Goal: Transaction & Acquisition: Purchase product/service

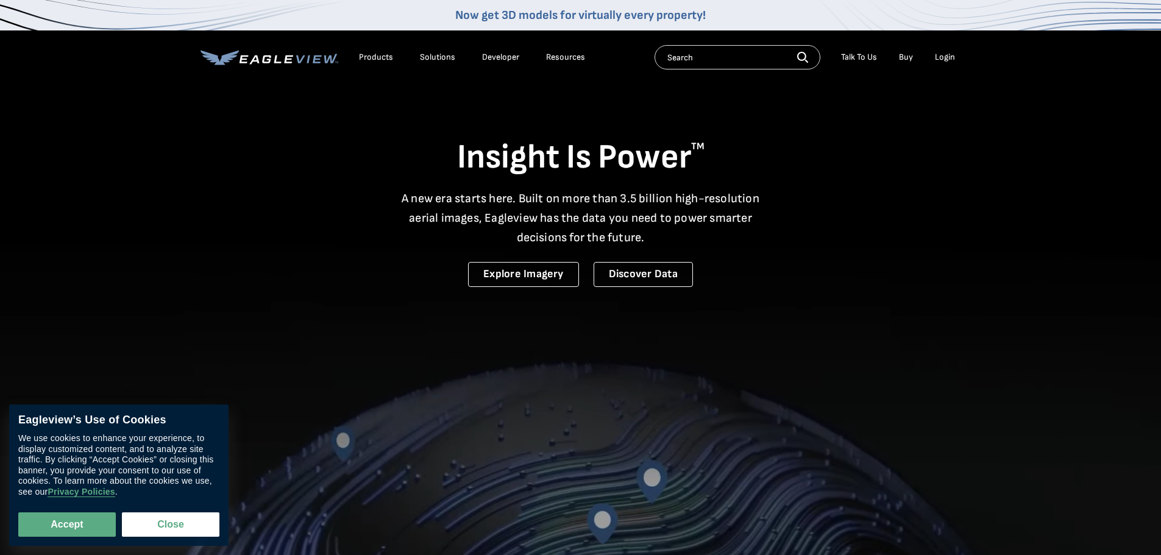
click at [948, 54] on div "Login" at bounding box center [945, 57] width 20 height 11
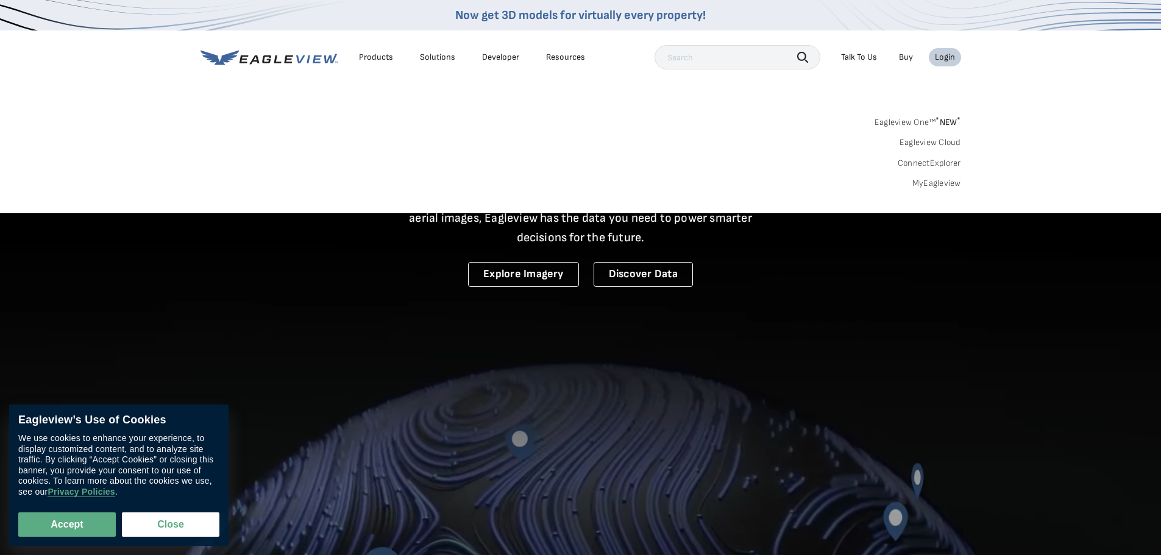
click at [949, 185] on link "MyEagleview" at bounding box center [936, 183] width 49 height 11
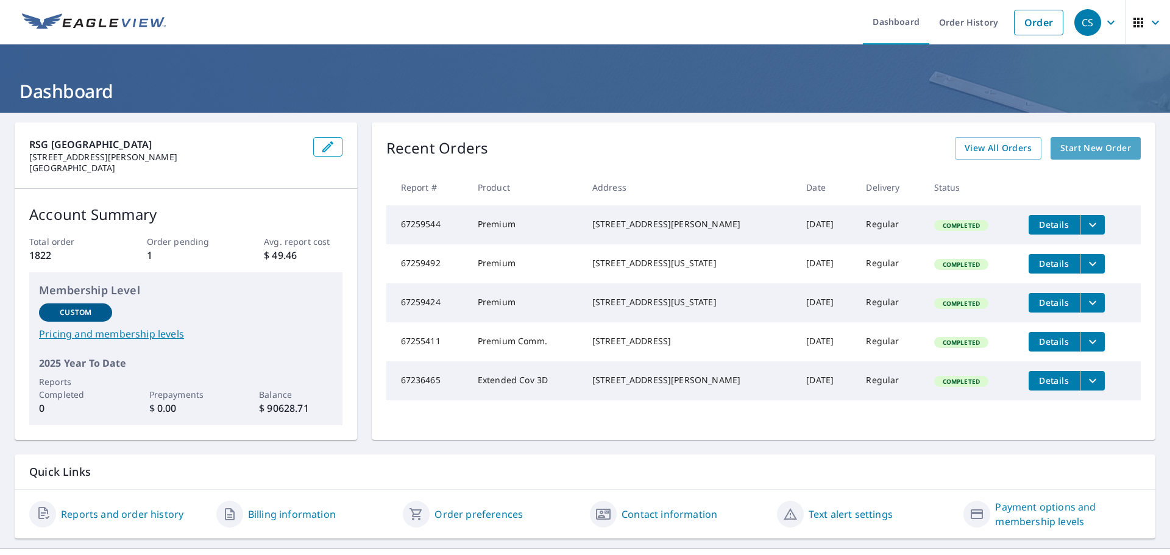
click at [1075, 149] on span "Start New Order" at bounding box center [1096, 148] width 71 height 15
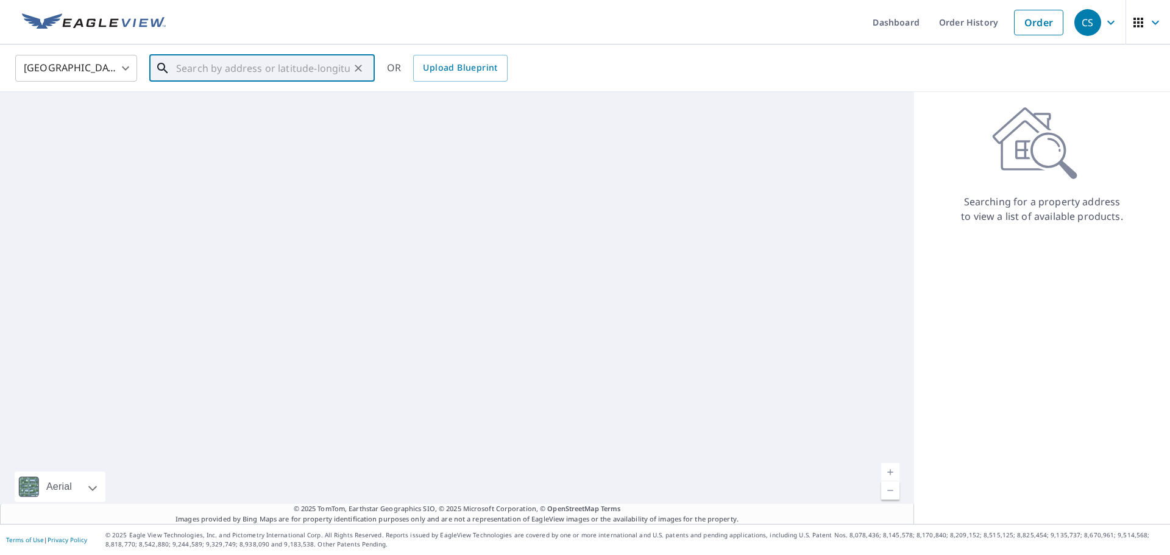
click at [219, 74] on input "text" at bounding box center [263, 68] width 174 height 34
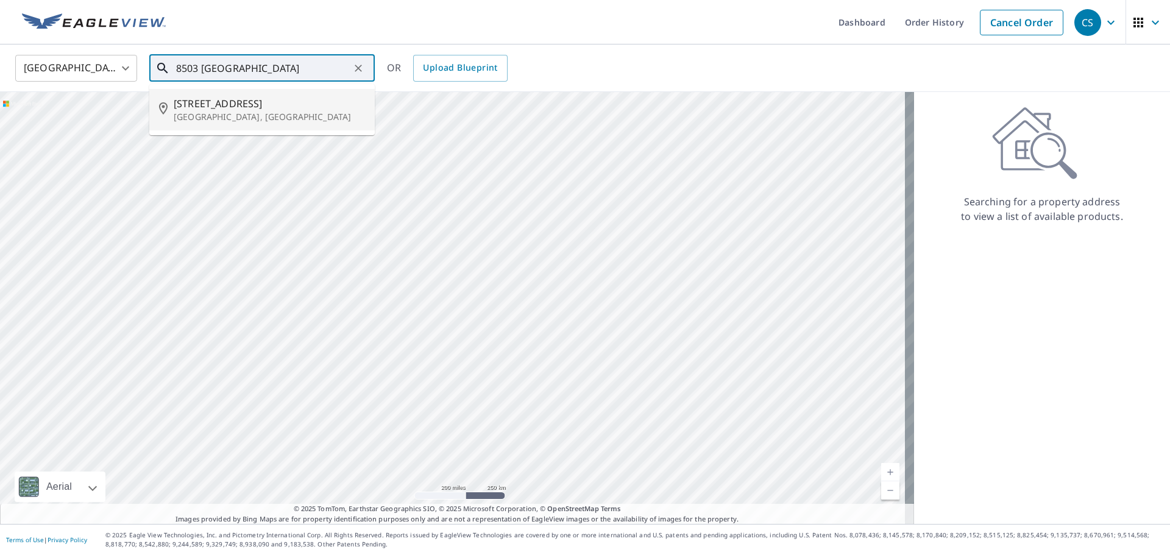
click at [224, 103] on span "[STREET_ADDRESS]" at bounding box center [269, 103] width 191 height 15
type input "[STREET_ADDRESS]"
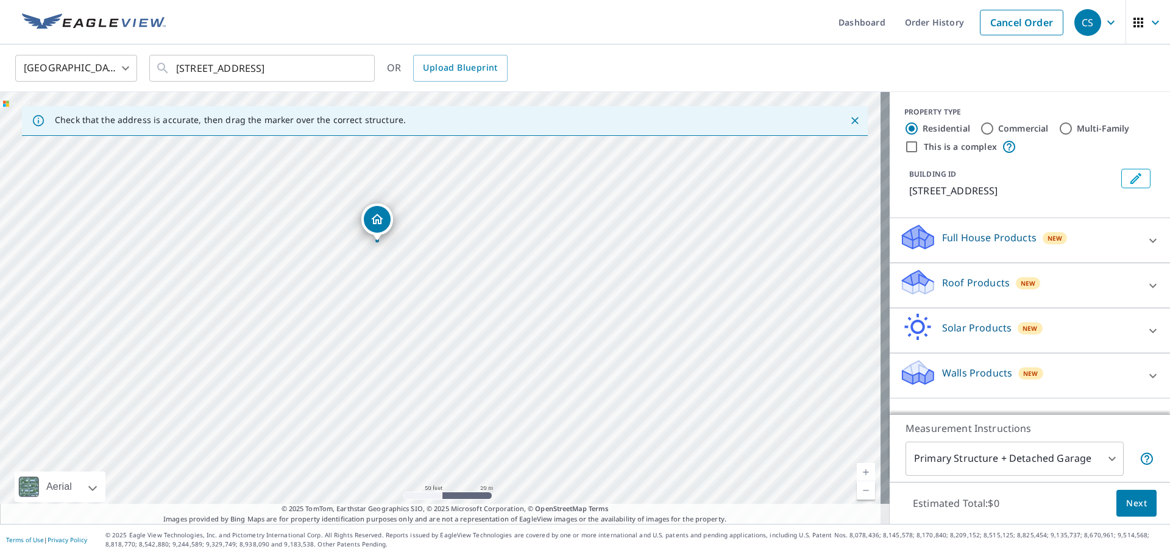
drag, startPoint x: 391, startPoint y: 364, endPoint x: 432, endPoint y: 205, distance: 164.1
click at [432, 205] on div "[STREET_ADDRESS]" at bounding box center [445, 308] width 890 height 432
drag, startPoint x: 386, startPoint y: 255, endPoint x: 366, endPoint y: 257, distance: 20.2
click at [980, 128] on input "Commercial" at bounding box center [987, 128] width 15 height 15
radio input "true"
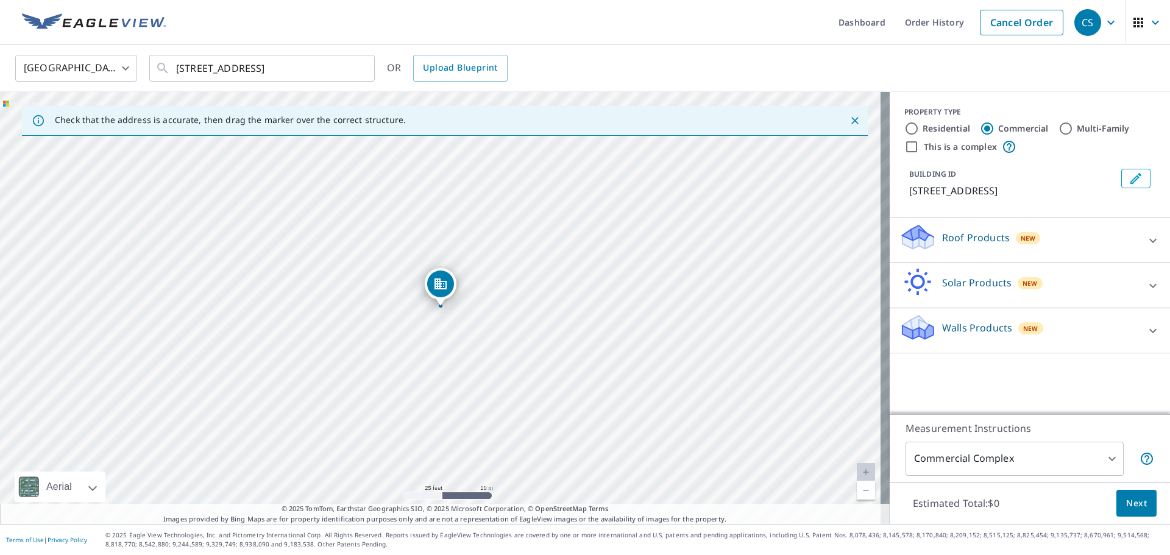
type input "4"
click at [904, 128] on input "Residential" at bounding box center [911, 128] width 15 height 15
radio input "true"
type input "1"
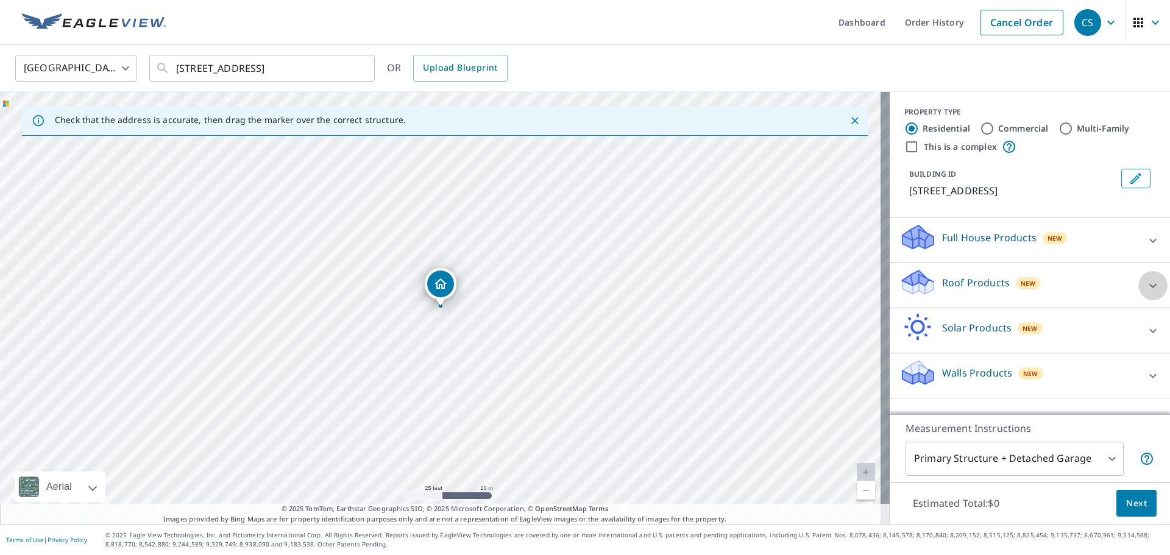
click at [1147, 293] on icon at bounding box center [1153, 286] width 15 height 15
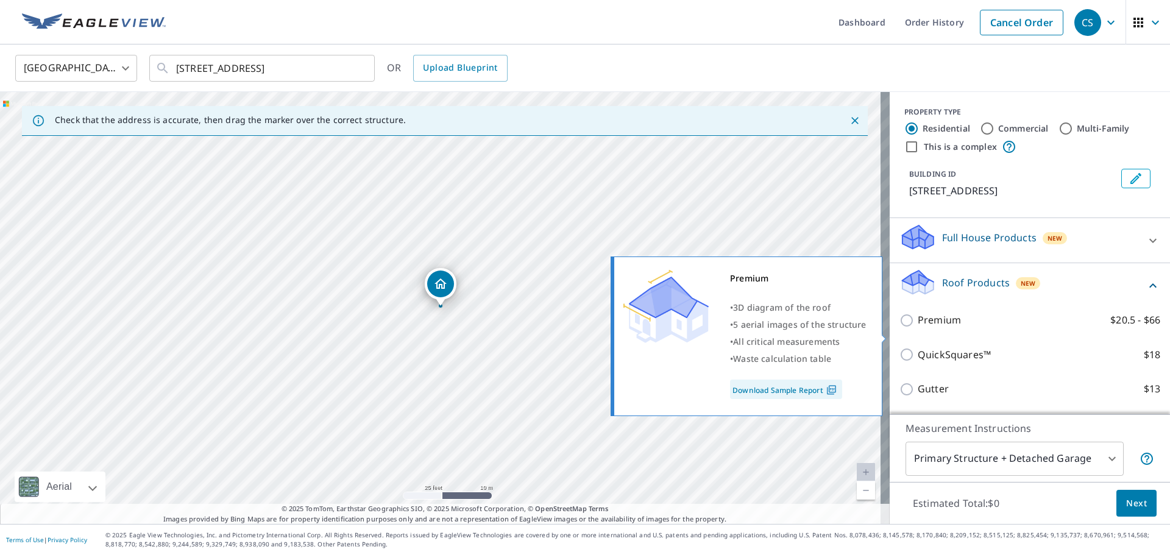
click at [900, 328] on input "Premium $20.5 - $66" at bounding box center [909, 320] width 18 height 15
checkbox input "true"
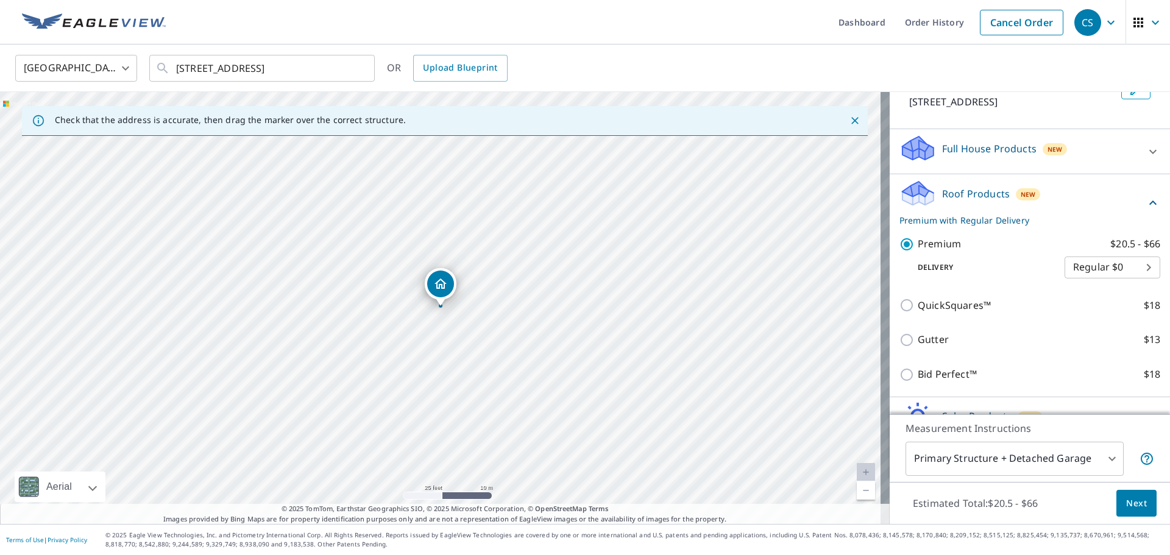
scroll to position [177, 0]
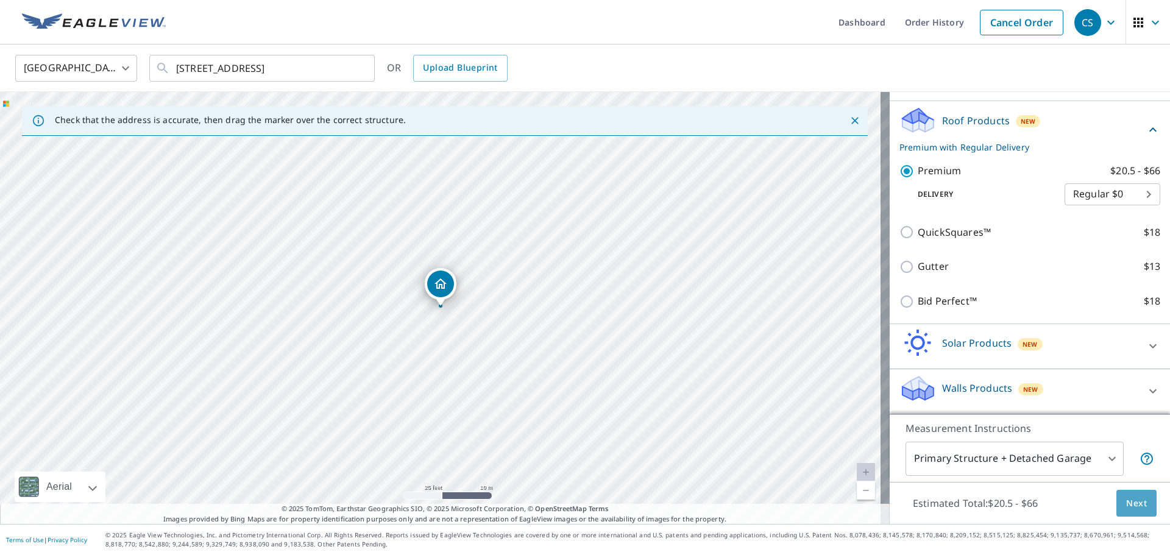
click at [1126, 503] on span "Next" at bounding box center [1136, 503] width 21 height 15
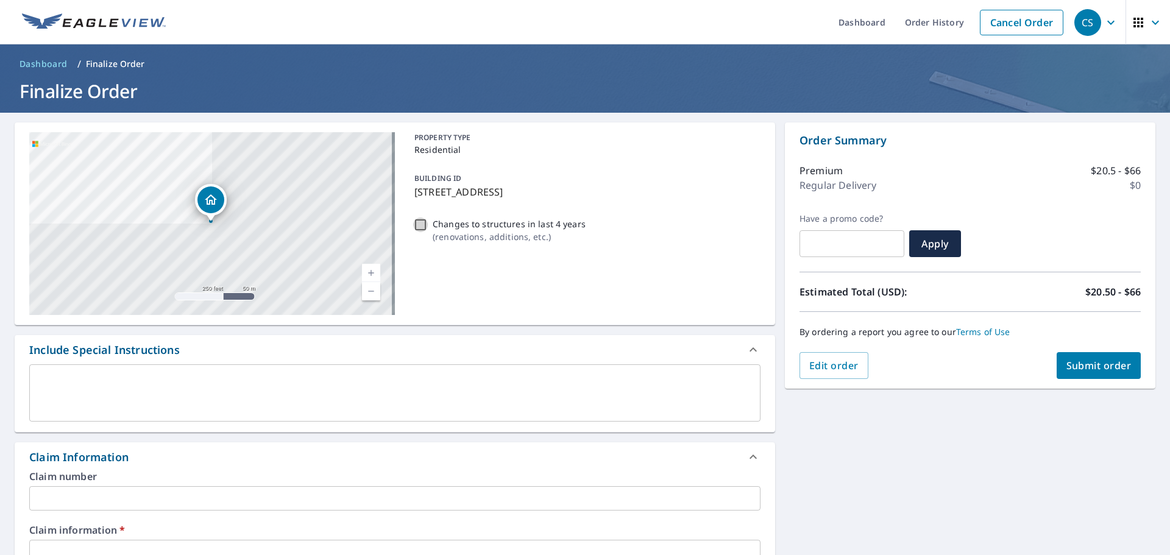
click at [416, 227] on input "Changes to structures in last 4 years ( renovations, additions, etc. )" at bounding box center [420, 225] width 15 height 15
checkbox input "true"
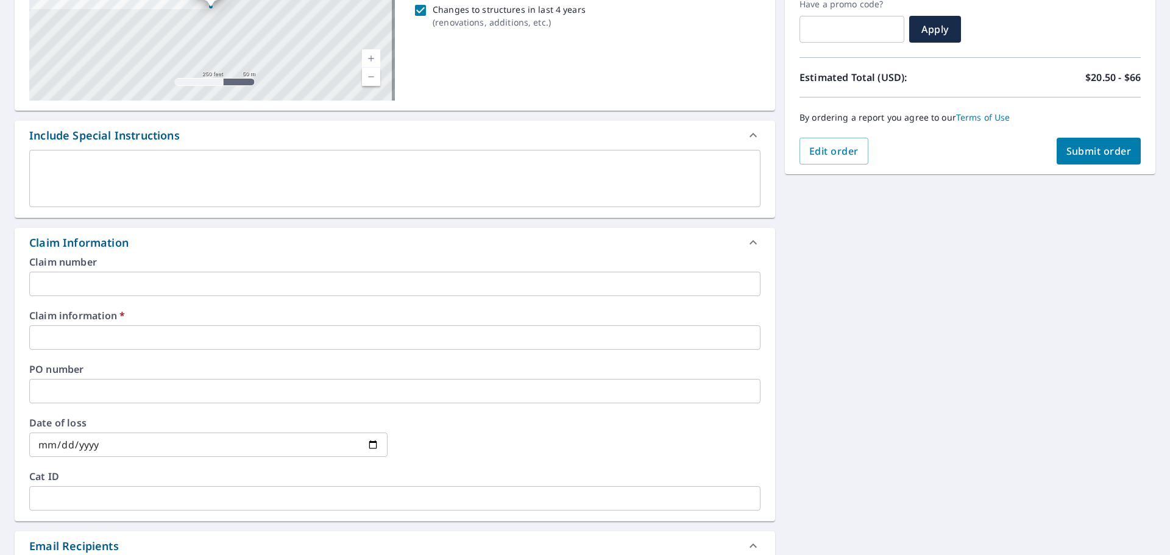
scroll to position [244, 0]
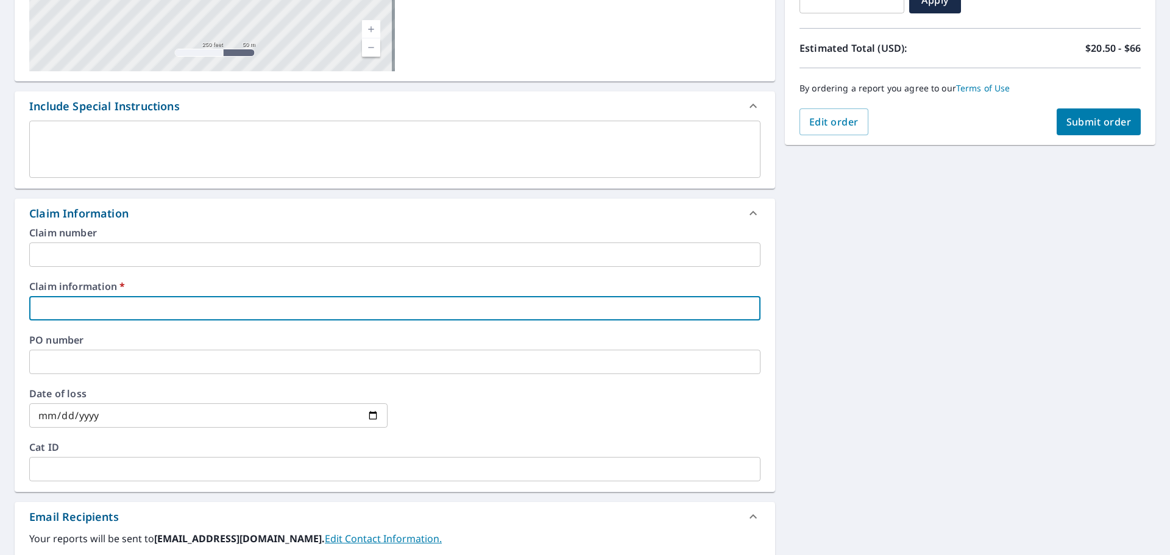
click at [80, 311] on input "text" at bounding box center [394, 308] width 731 height 24
type input "2"
checkbox input "true"
type input "25"
checkbox input "true"
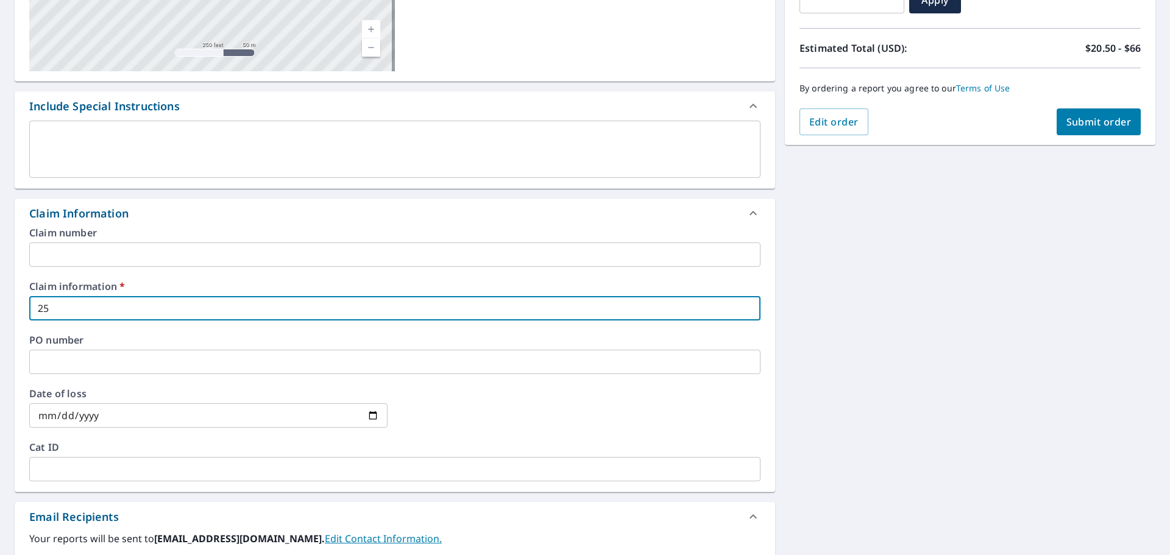
type input "256"
checkbox input "true"
type input "2563"
checkbox input "true"
type input "25634"
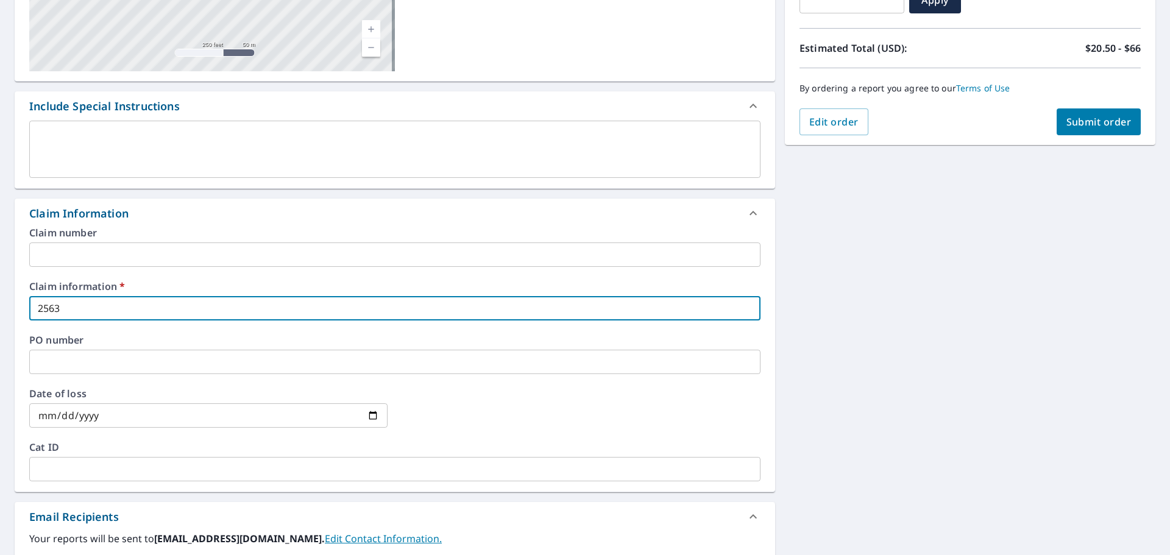
checkbox input "true"
type input "256346"
checkbox input "true"
type input "256346"
click at [247, 343] on label "PO number" at bounding box center [394, 340] width 731 height 10
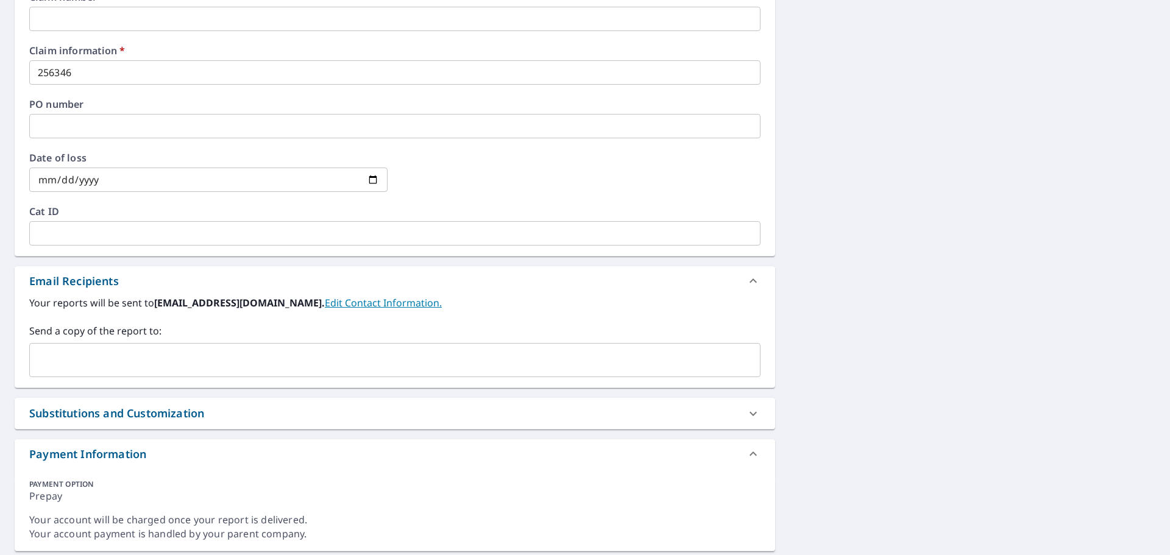
scroll to position [488, 0]
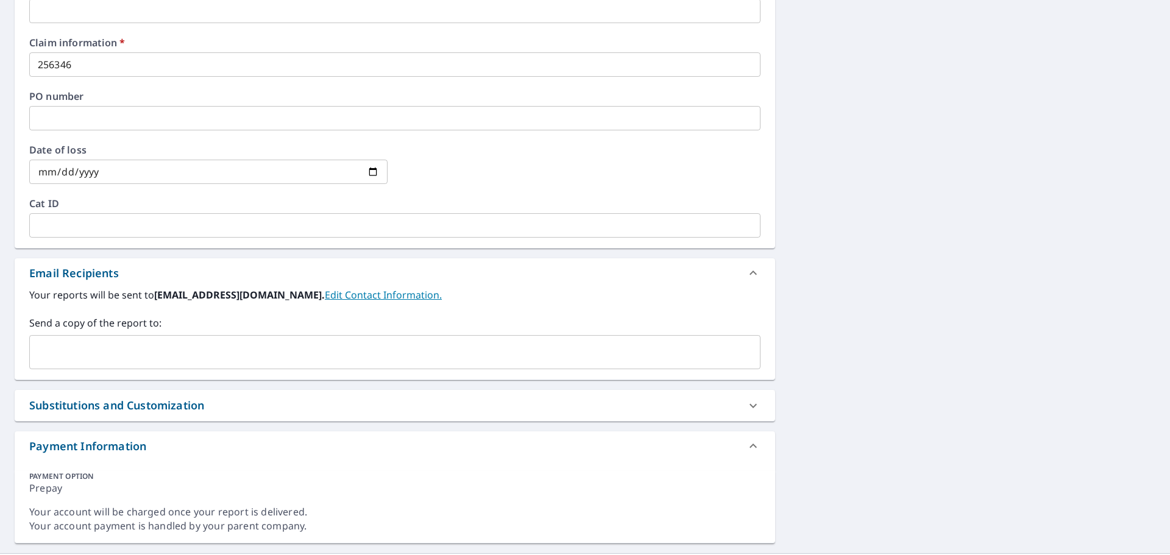
click at [92, 340] on div "​" at bounding box center [394, 352] width 731 height 34
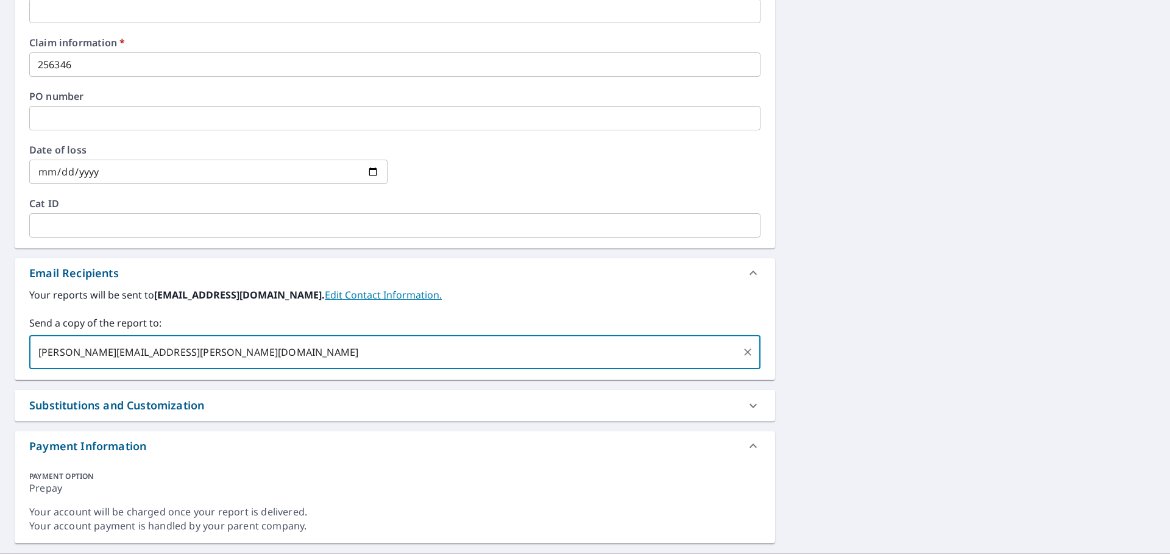
type input "[PERSON_NAME][EMAIL_ADDRESS][PERSON_NAME][DOMAIN_NAME]"
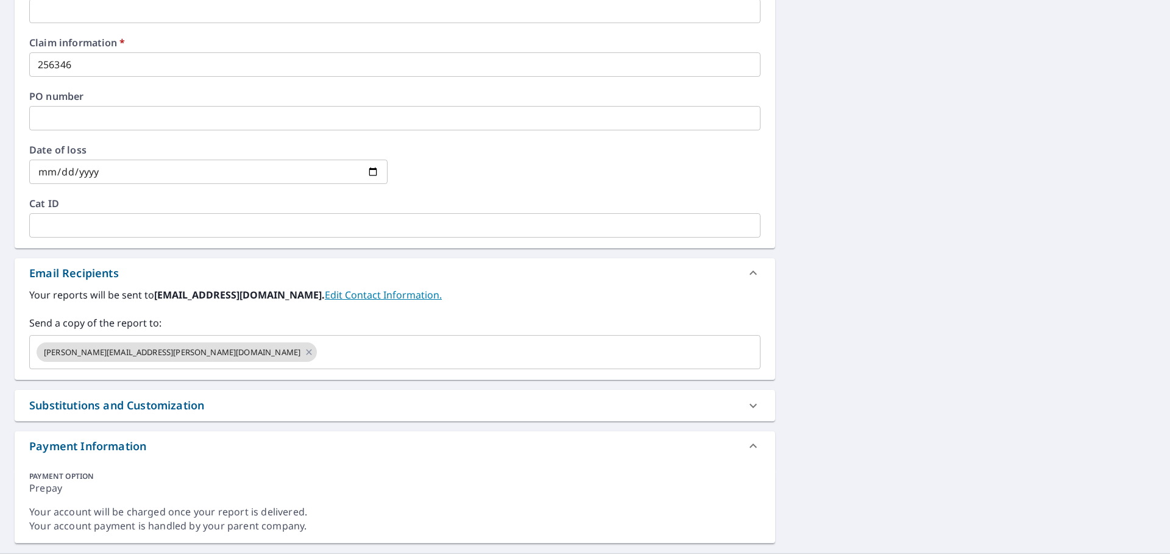
click at [442, 304] on div "Your reports will be sent to [EMAIL_ADDRESS][DOMAIN_NAME]. Edit Contact Informa…" at bounding box center [394, 329] width 731 height 82
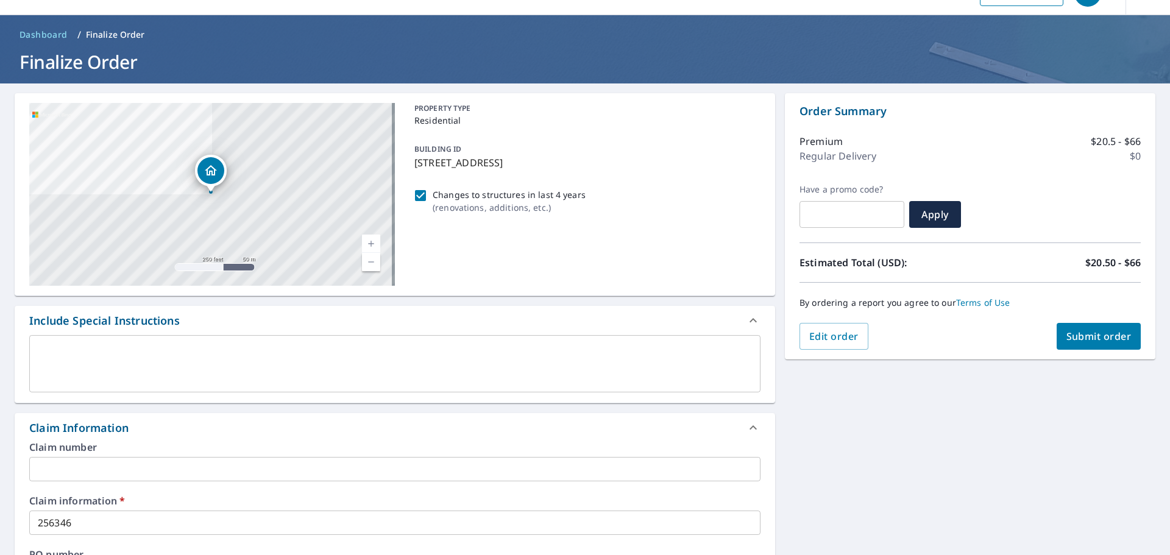
scroll to position [0, 0]
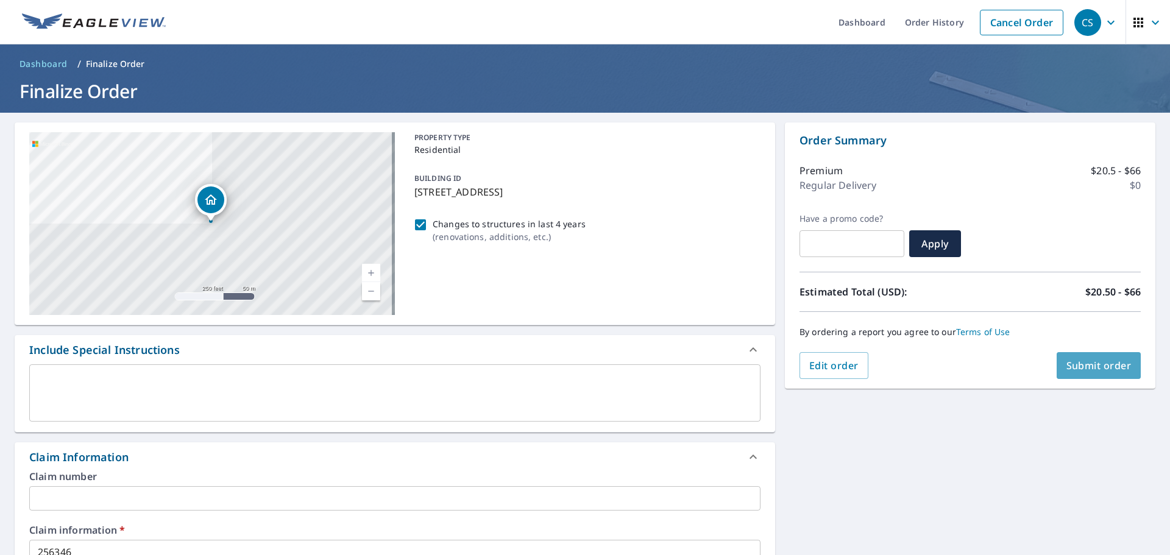
click at [1091, 366] on span "Submit order" at bounding box center [1099, 365] width 65 height 13
checkbox input "true"
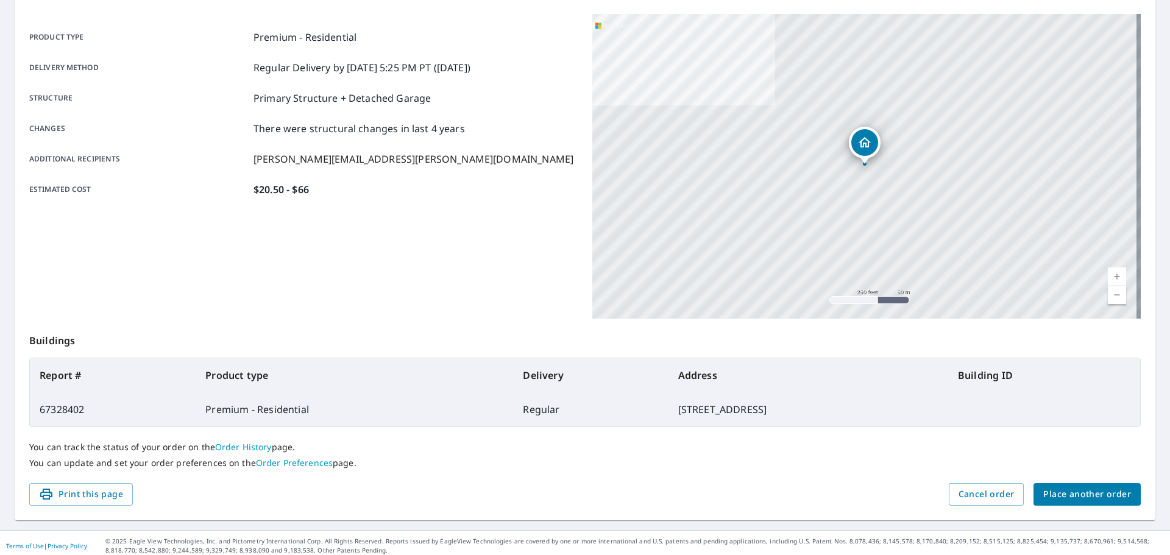
scroll to position [162, 0]
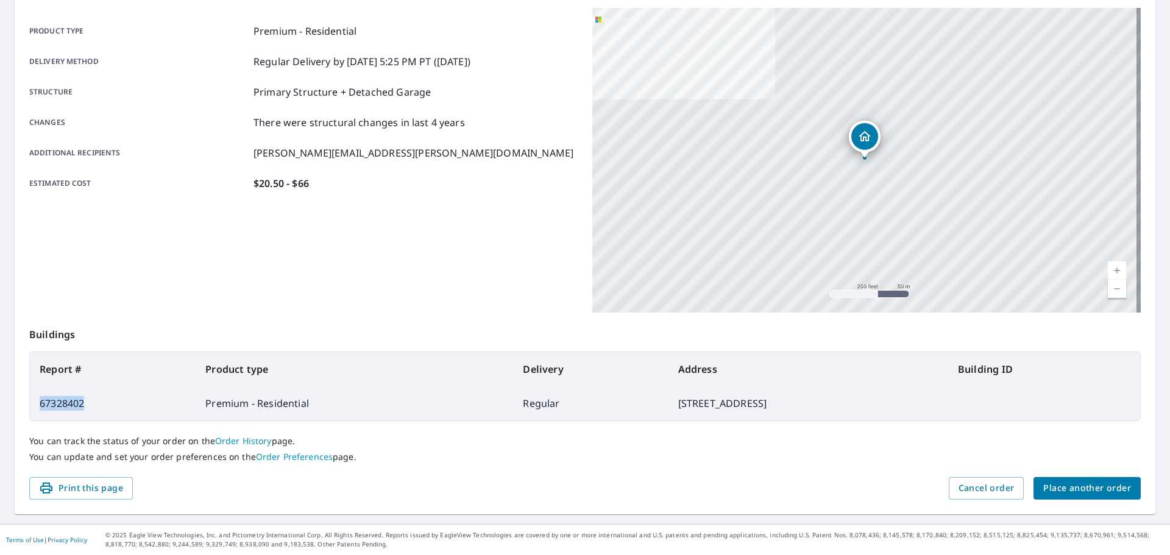
drag, startPoint x: 38, startPoint y: 402, endPoint x: 85, endPoint y: 402, distance: 47.5
click at [85, 402] on td "67328402" at bounding box center [113, 403] width 166 height 34
copy td "67328402"
click at [1089, 484] on span "Place another order" at bounding box center [1087, 488] width 88 height 15
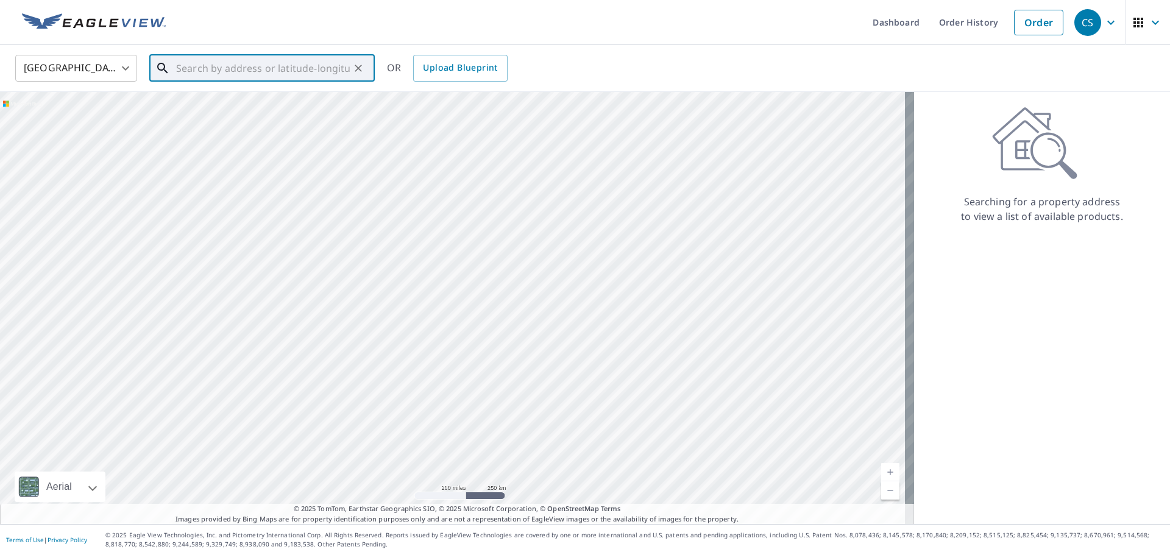
click at [191, 73] on input "text" at bounding box center [263, 68] width 174 height 34
click at [232, 107] on span "[STREET_ADDRESS]" at bounding box center [269, 103] width 191 height 15
type input "[STREET_ADDRESS]"
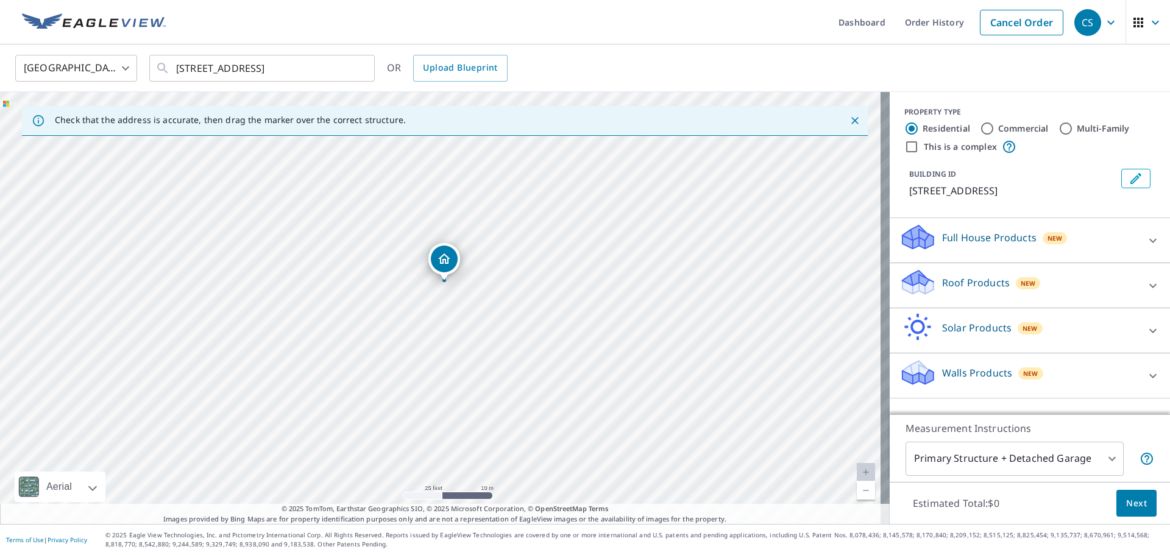
drag, startPoint x: 574, startPoint y: 314, endPoint x: 535, endPoint y: 221, distance: 101.1
click at [535, 221] on div "[STREET_ADDRESS]" at bounding box center [445, 308] width 890 height 432
click at [980, 129] on input "Commercial" at bounding box center [987, 128] width 15 height 15
radio input "true"
type input "4"
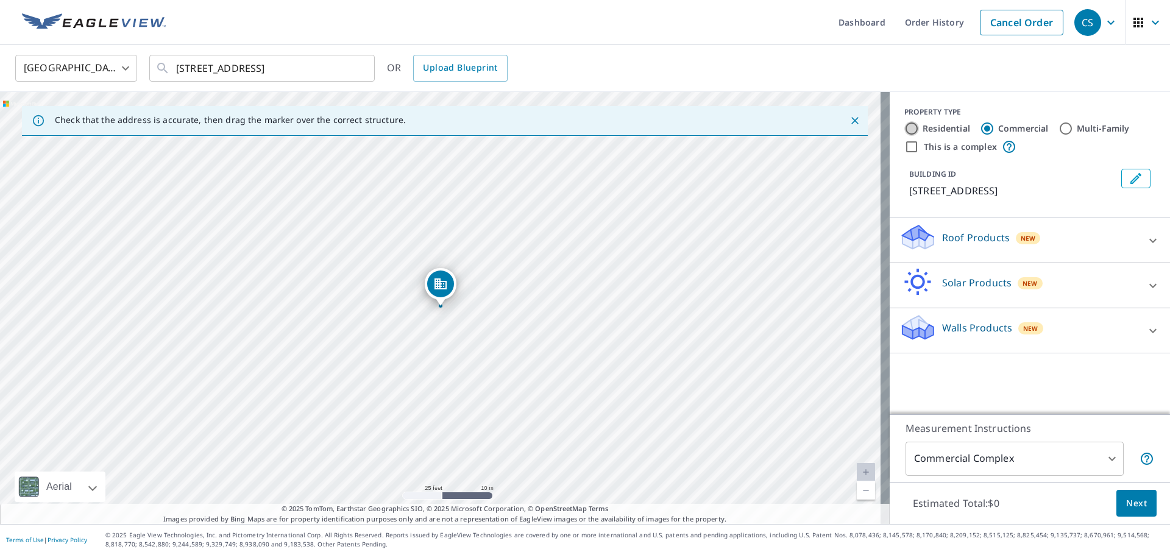
click at [906, 127] on input "Residential" at bounding box center [911, 128] width 15 height 15
radio input "true"
type input "1"
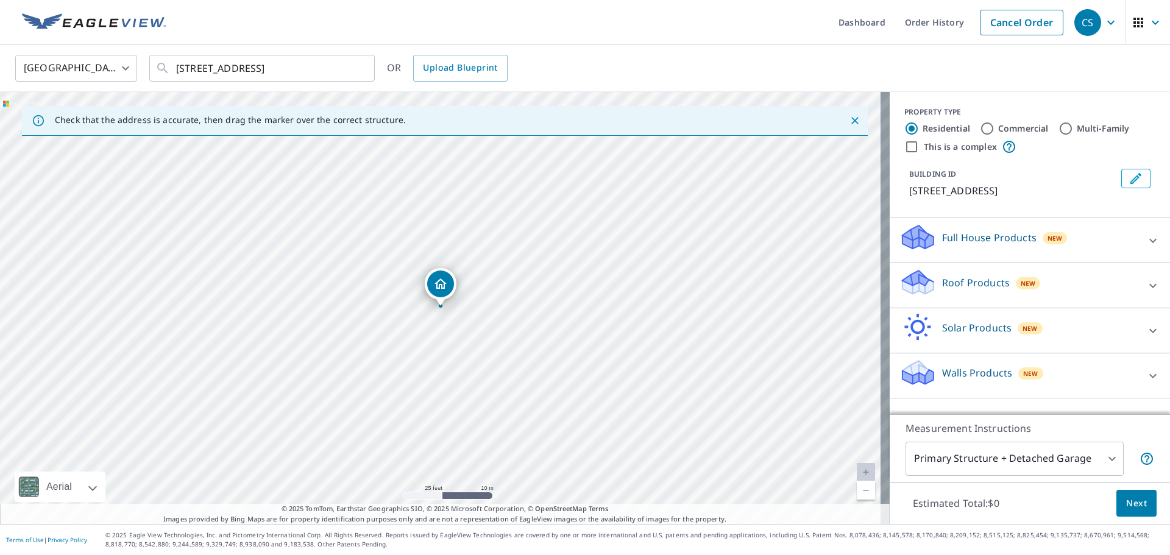
click at [1146, 284] on icon at bounding box center [1153, 286] width 15 height 15
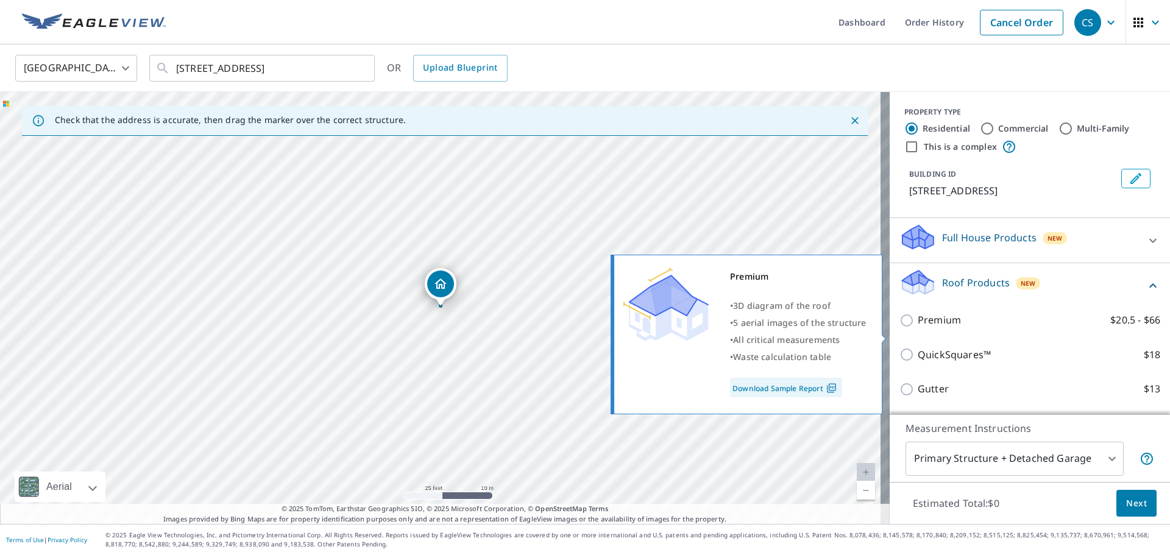
click at [900, 328] on input "Premium $20.5 - $66" at bounding box center [909, 320] width 18 height 15
checkbox input "true"
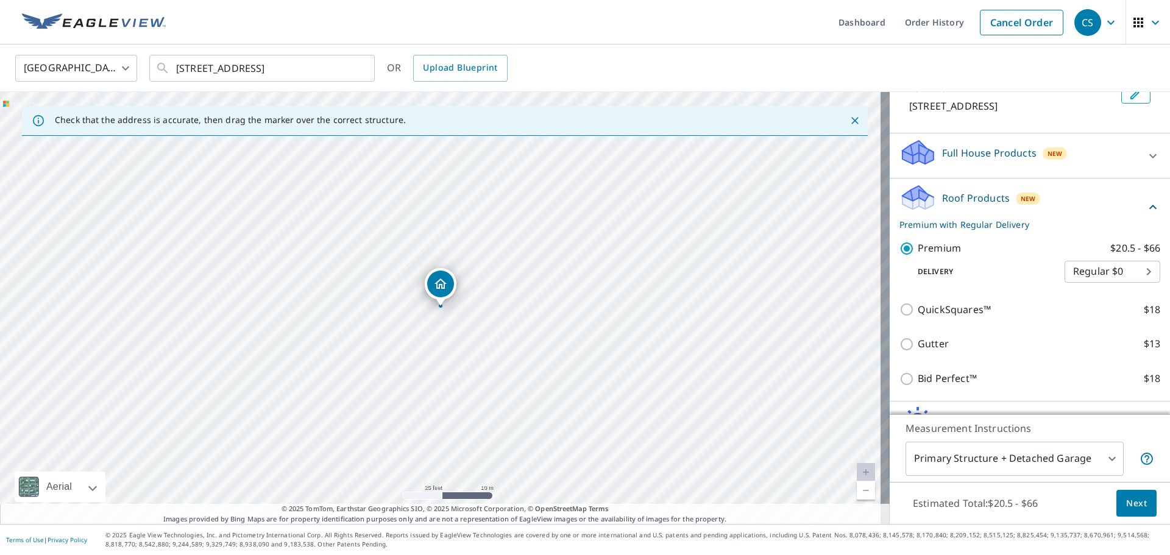
scroll to position [177, 0]
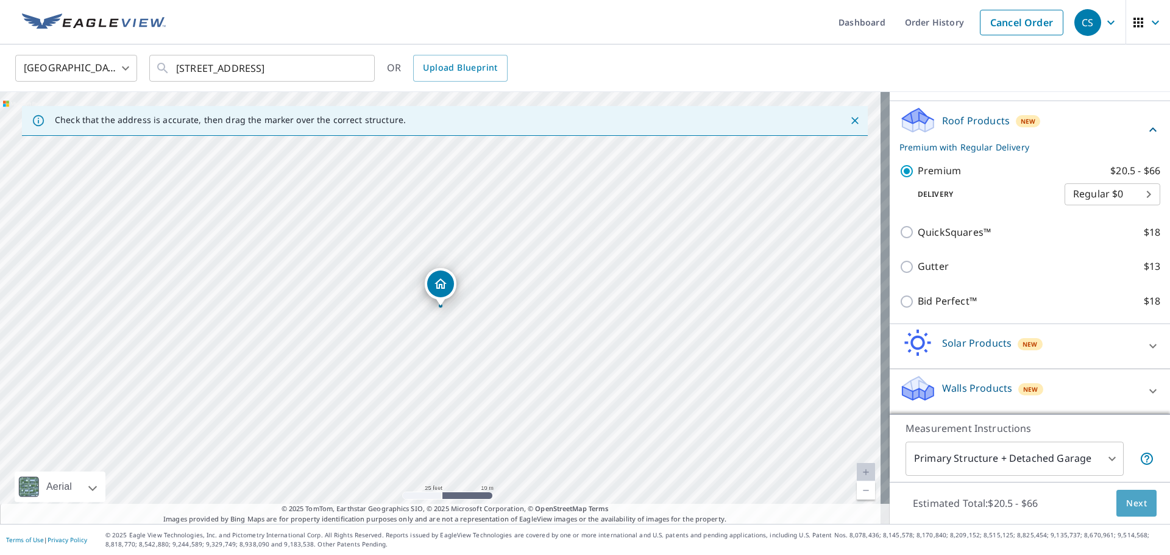
click at [1133, 498] on span "Next" at bounding box center [1136, 503] width 21 height 15
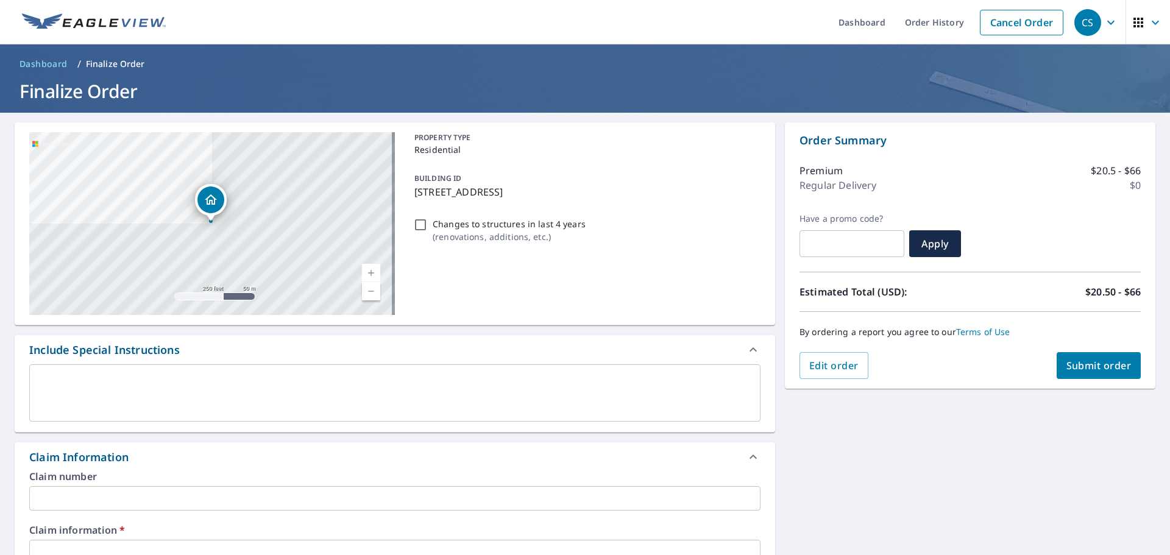
click at [419, 225] on input "Changes to structures in last 4 years ( renovations, additions, etc. )" at bounding box center [420, 225] width 15 height 15
checkbox input "true"
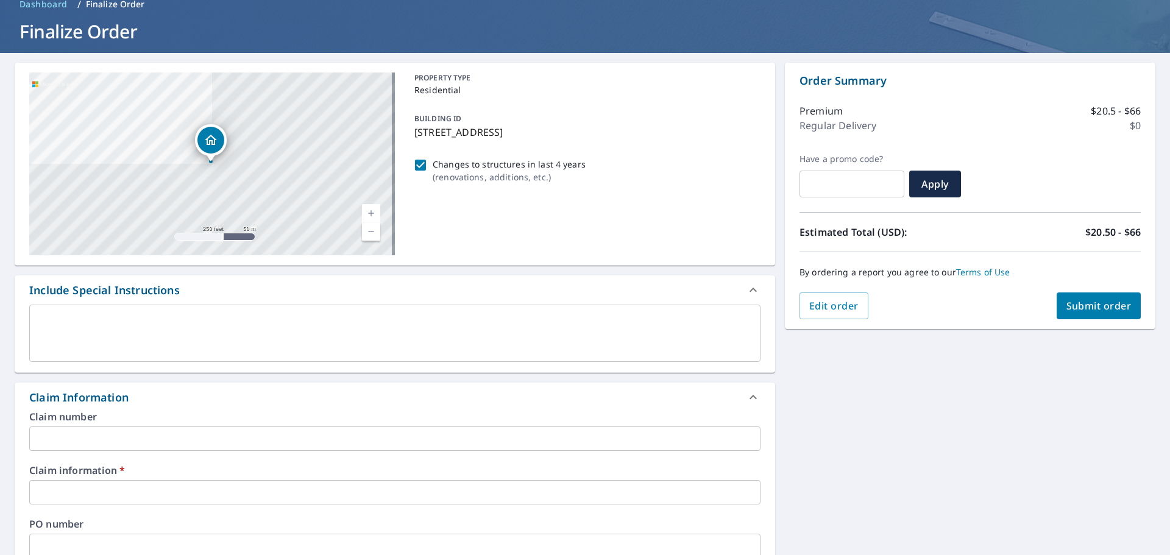
scroll to position [244, 0]
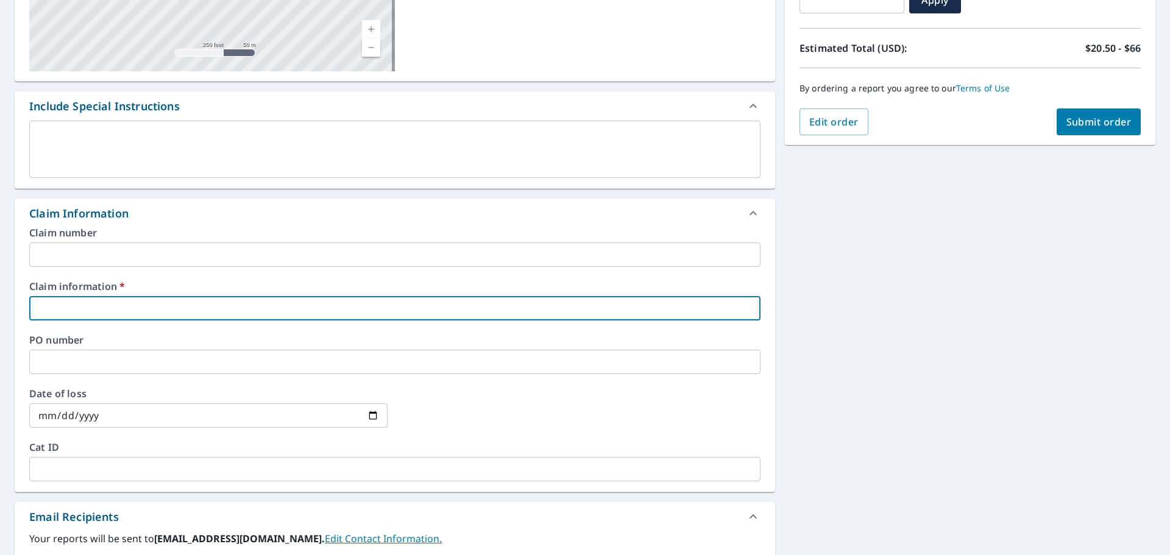
click at [120, 316] on input "text" at bounding box center [394, 308] width 731 height 24
type input "3"
checkbox input "true"
type input "34"
checkbox input "true"
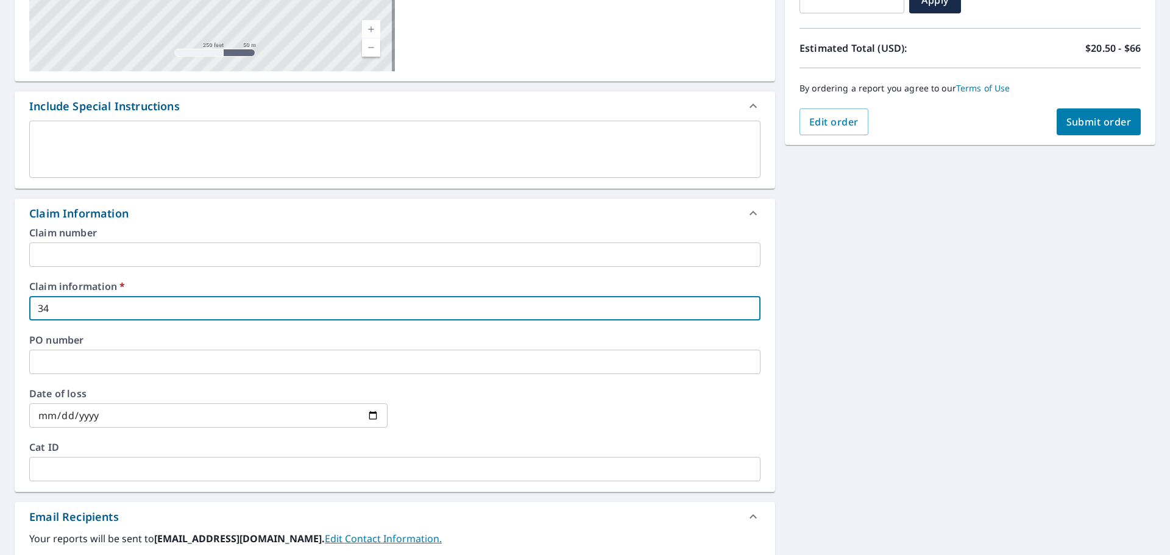
type input "346"
checkbox input "true"
type input "3463"
checkbox input "true"
type input "34634"
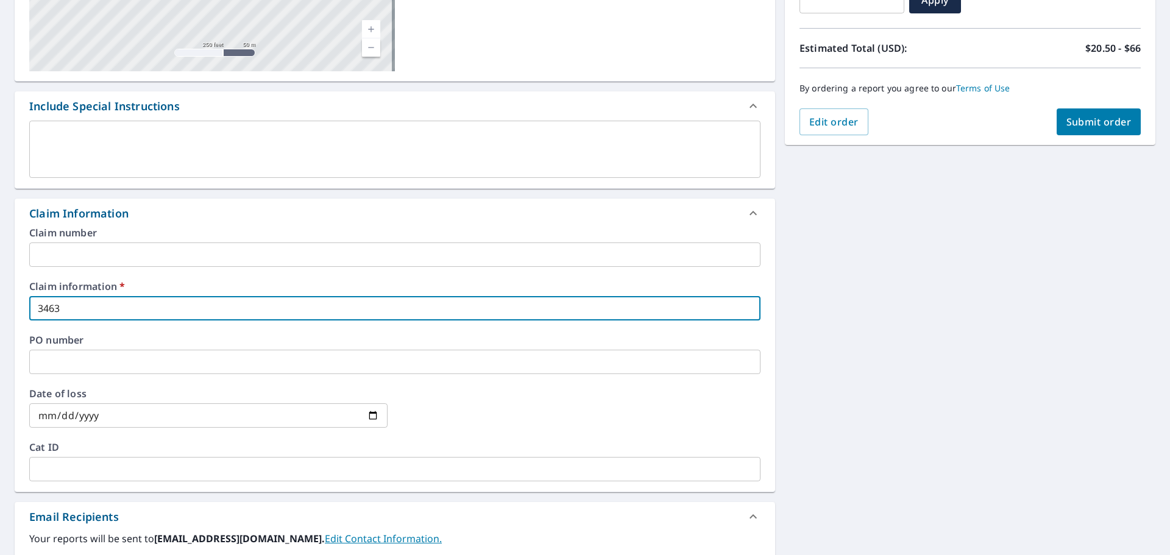
checkbox input "true"
type input "346346"
checkbox input "true"
type input "34634"
checkbox input "true"
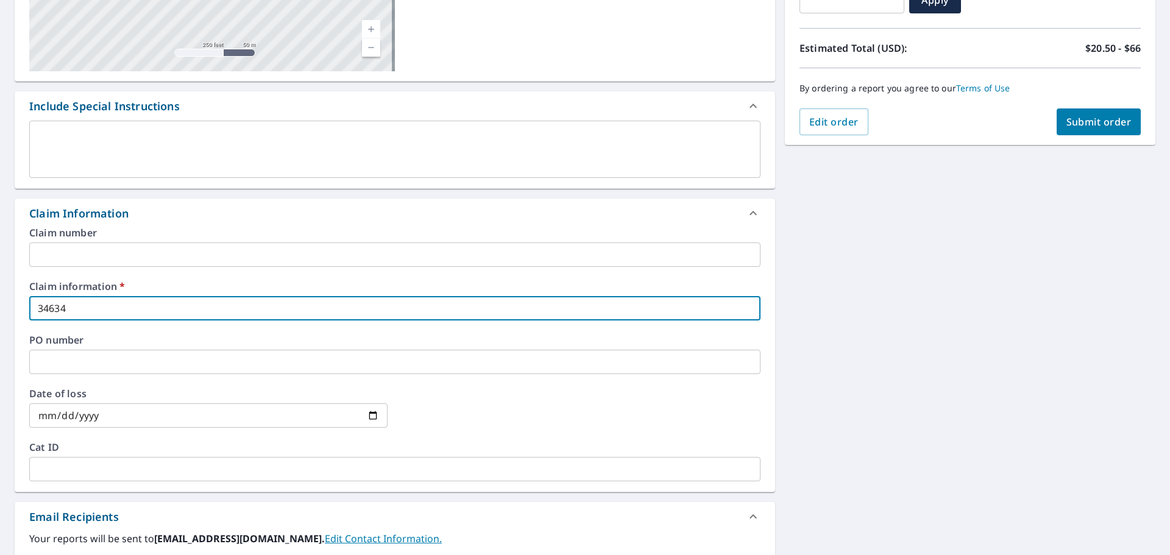
type input "3463"
checkbox input "true"
type input "346"
checkbox input "true"
type input "34"
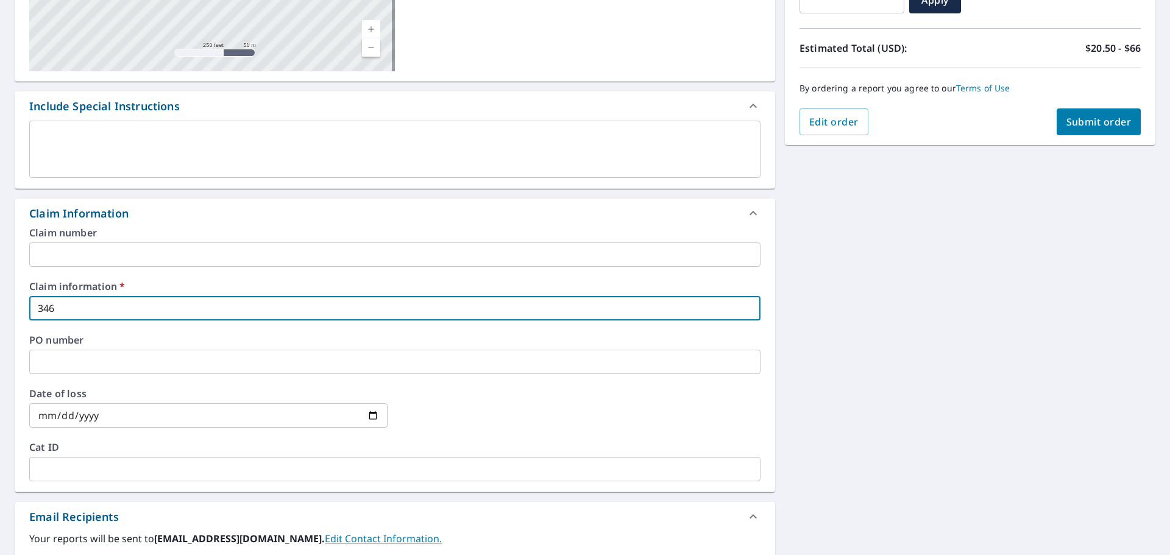
checkbox input "true"
type input "3"
checkbox input "true"
type input "2"
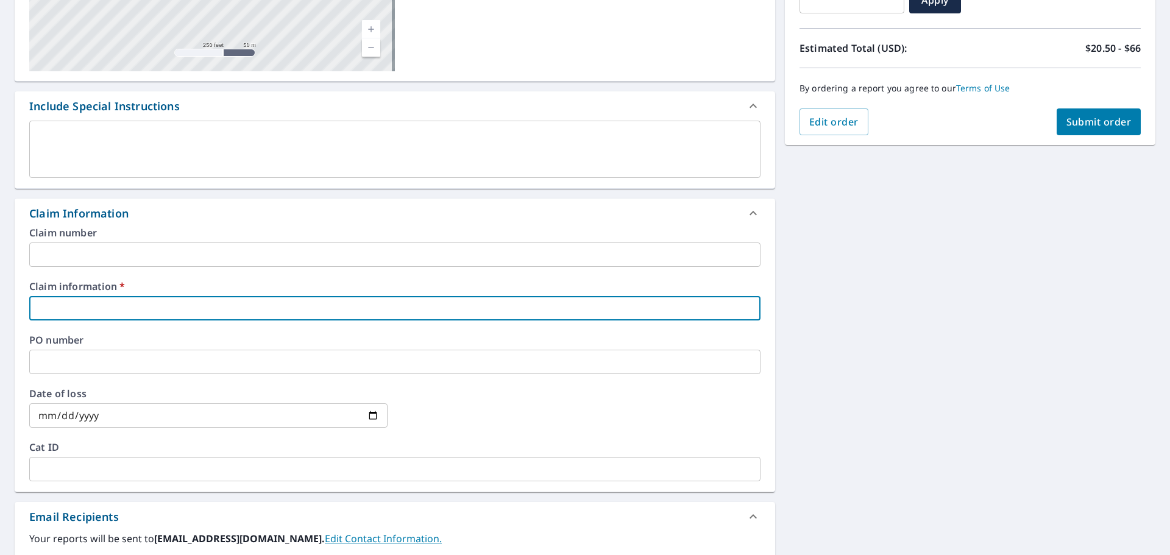
checkbox input "true"
type input "25"
checkbox input "true"
type input "253"
checkbox input "true"
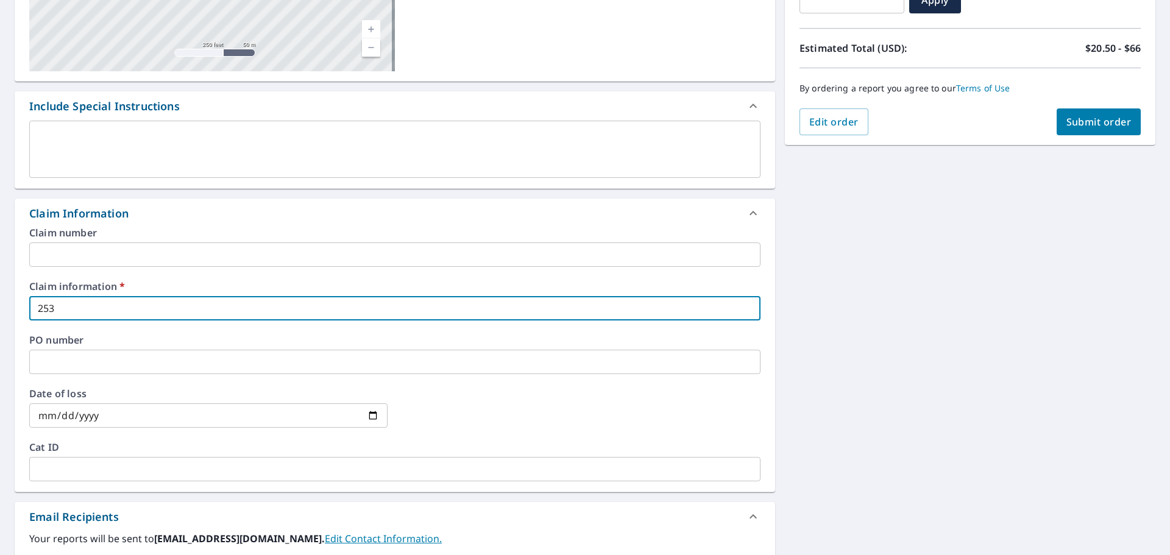
type input "2534"
checkbox input "true"
type input "25346"
checkbox input "true"
type input "2534"
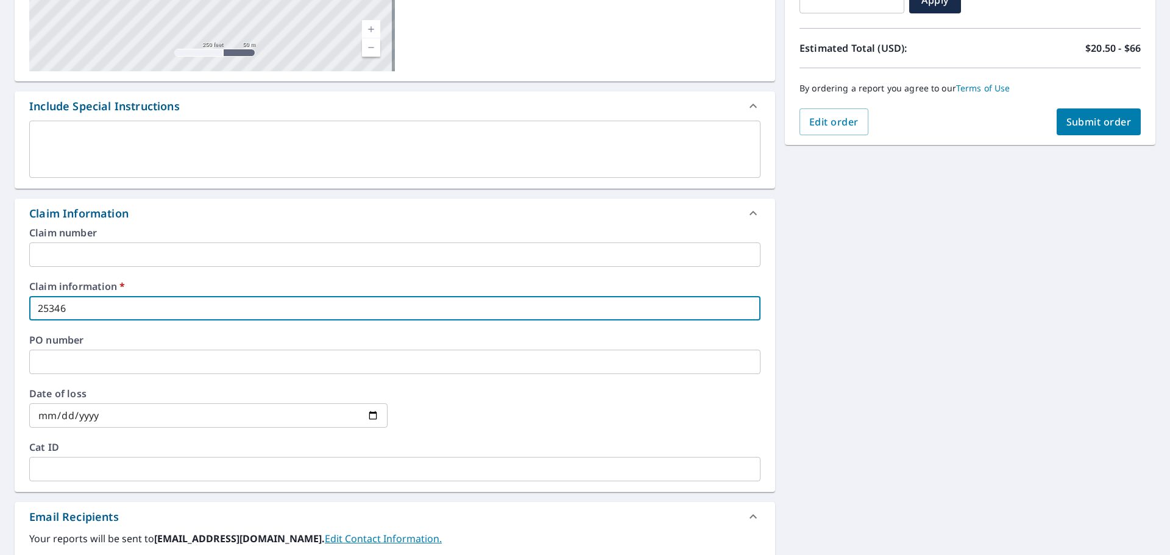
checkbox input "true"
type input "253"
checkbox input "true"
type input "25"
checkbox input "true"
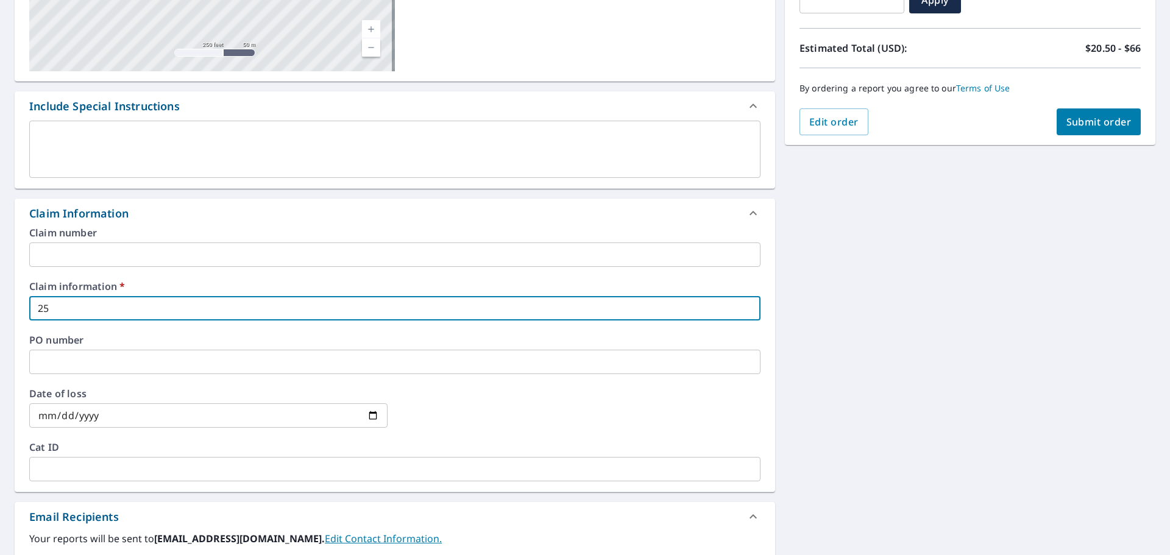
type input "256"
checkbox input "true"
type input "2563"
checkbox input "true"
type input "25634"
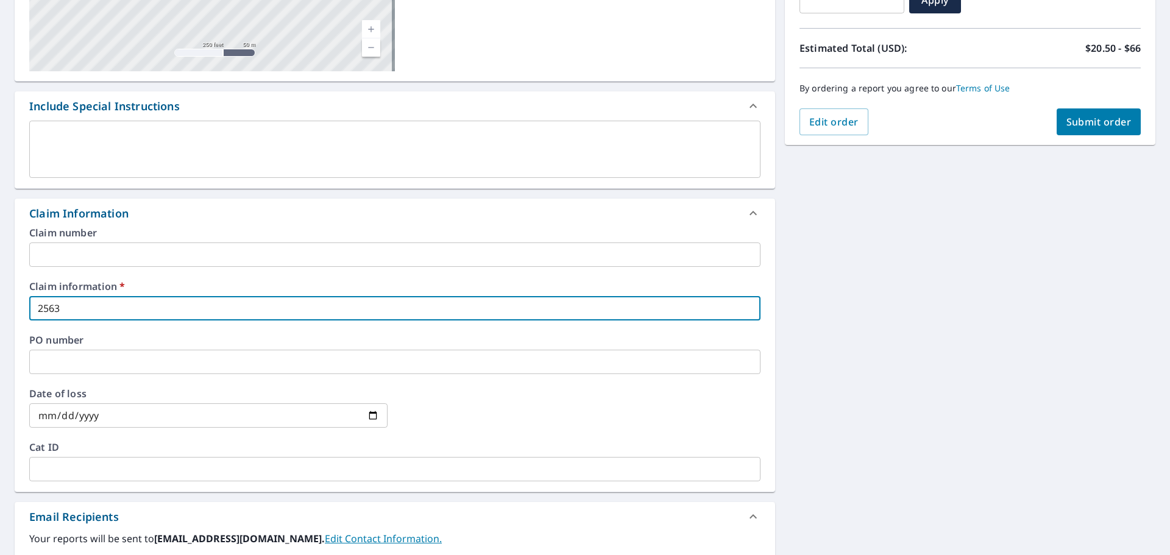
checkbox input "true"
type input "256346"
checkbox input "true"
type input "256346"
click at [419, 337] on label "PO number" at bounding box center [394, 340] width 731 height 10
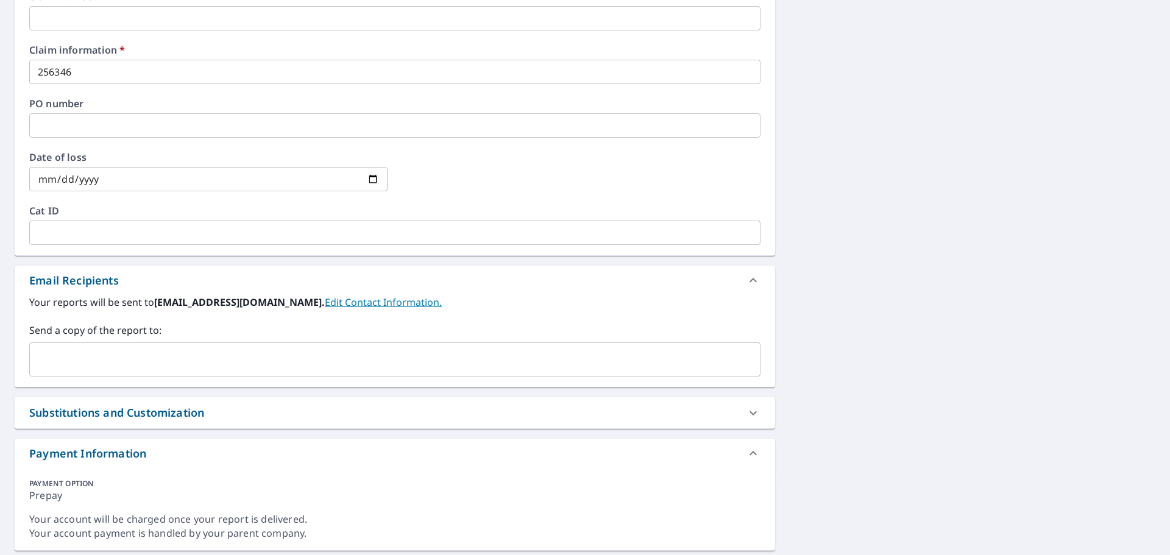
scroll to position [517, 0]
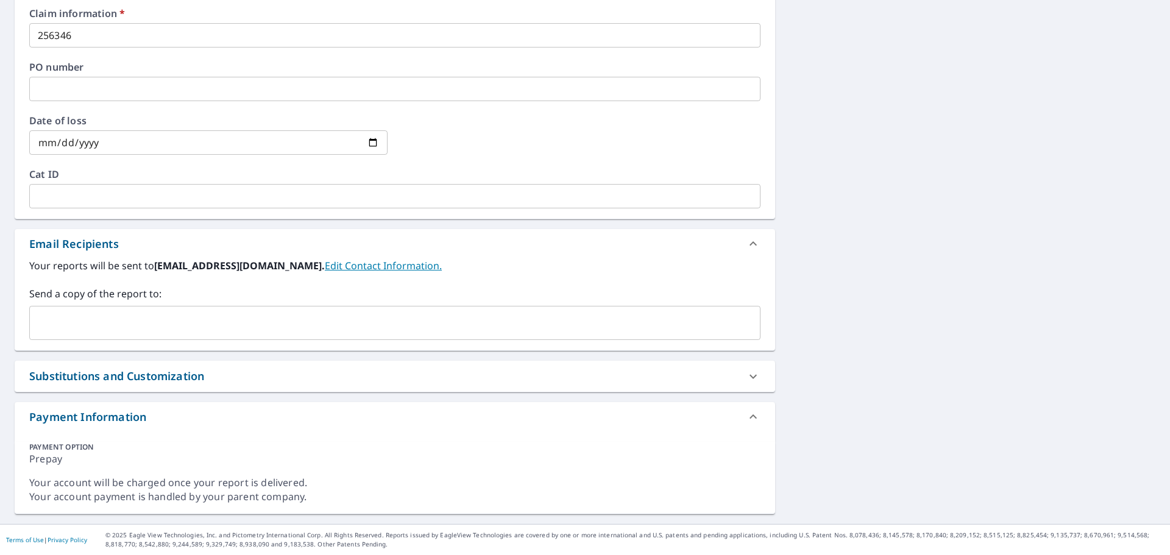
click at [225, 323] on input "text" at bounding box center [386, 322] width 702 height 23
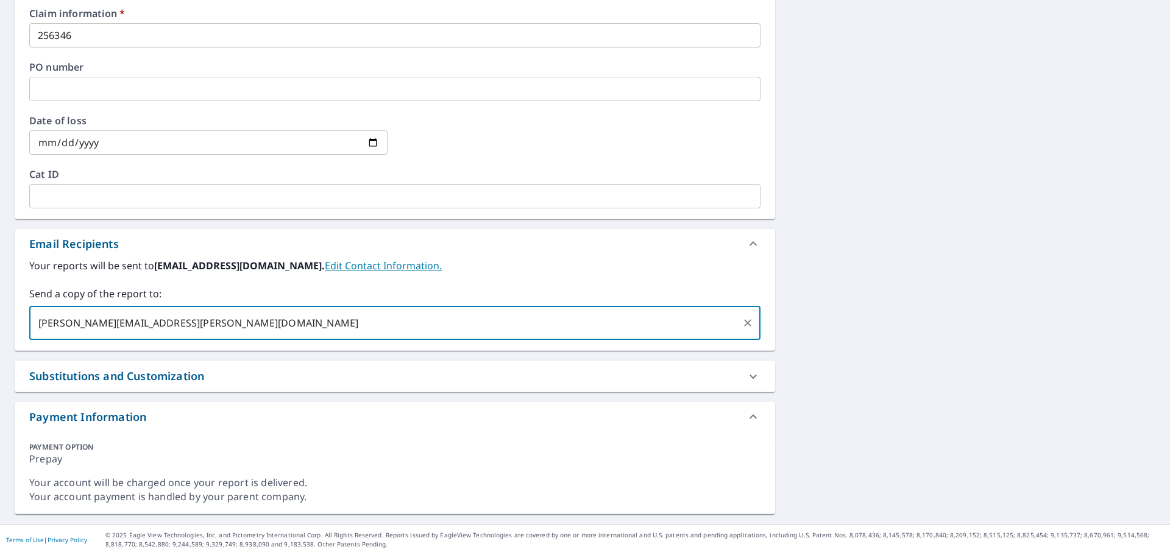
type input "[PERSON_NAME][EMAIL_ADDRESS][PERSON_NAME][DOMAIN_NAME]"
click at [494, 272] on label "Your reports will be sent to [EMAIL_ADDRESS][DOMAIN_NAME]. Edit Contact Informa…" at bounding box center [394, 265] width 731 height 15
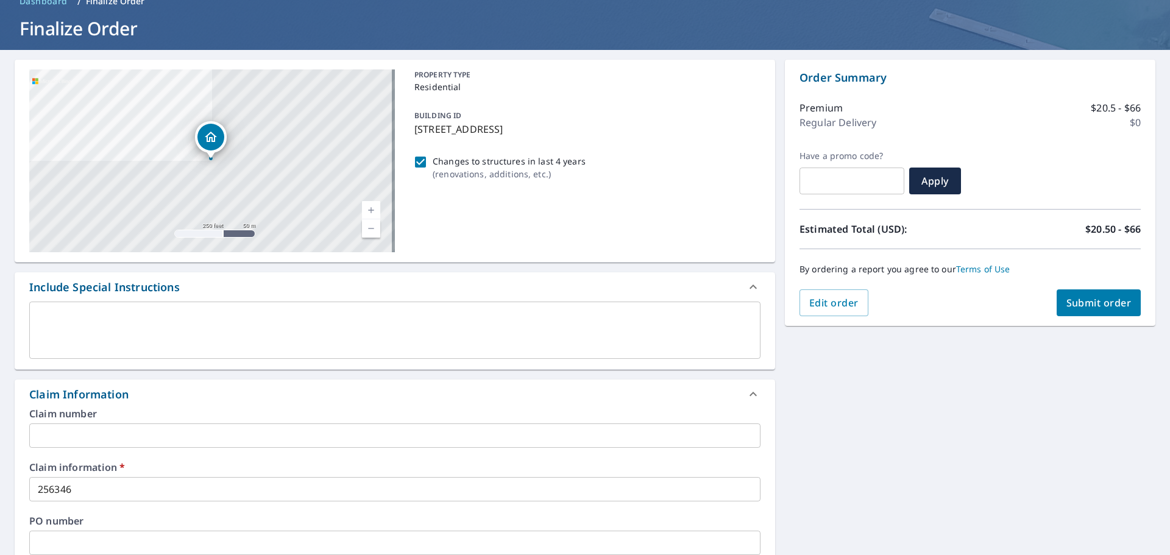
scroll to position [0, 0]
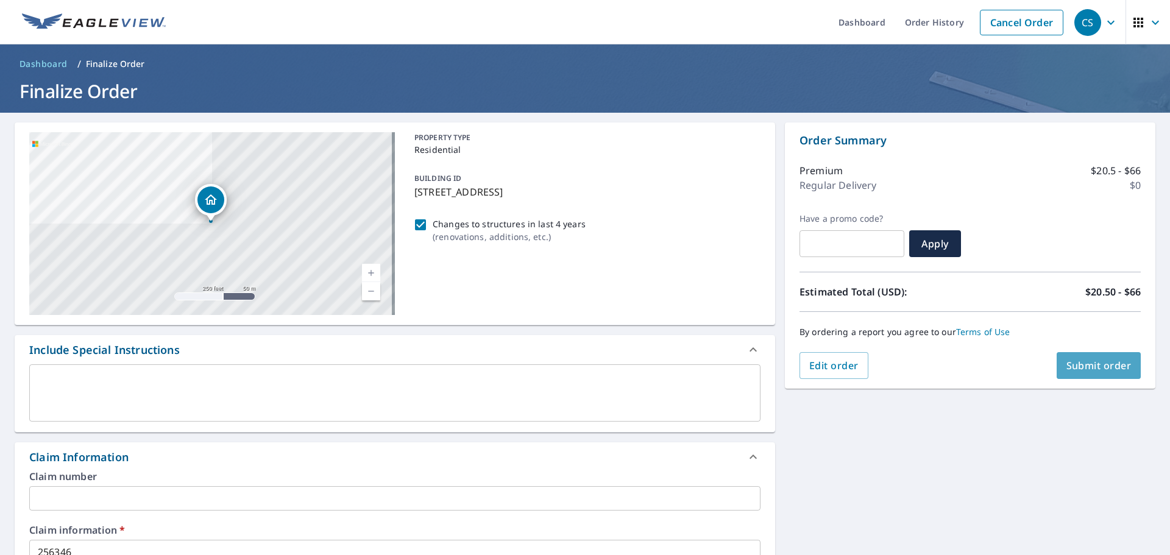
click at [1118, 371] on span "Submit order" at bounding box center [1099, 365] width 65 height 13
checkbox input "true"
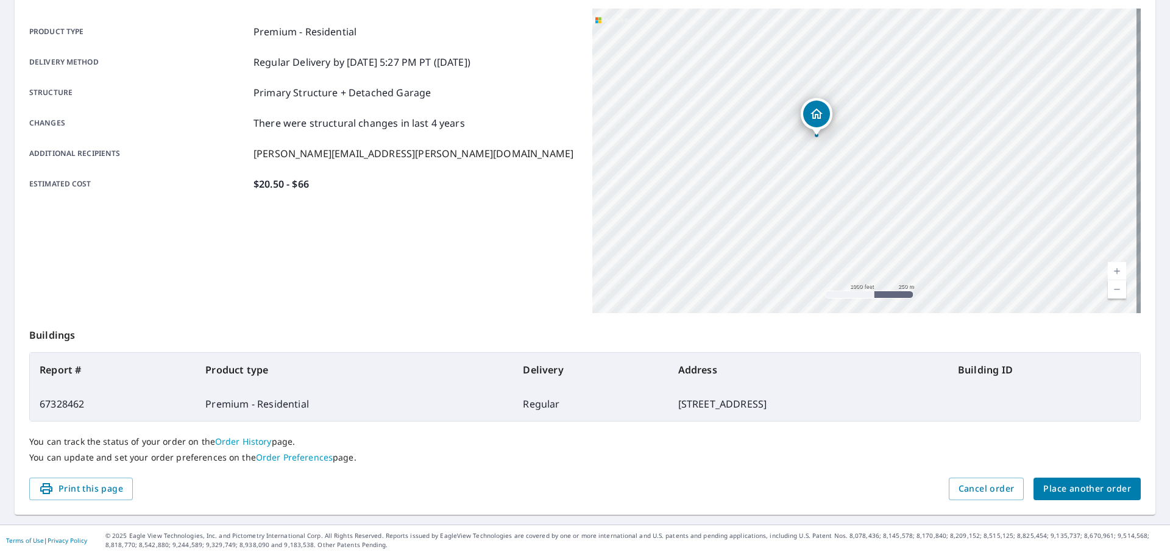
scroll to position [162, 0]
